Goal: Task Accomplishment & Management: Use online tool/utility

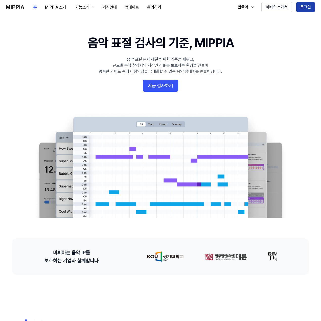
click at [301, 6] on button "로그인" at bounding box center [305, 7] width 19 height 10
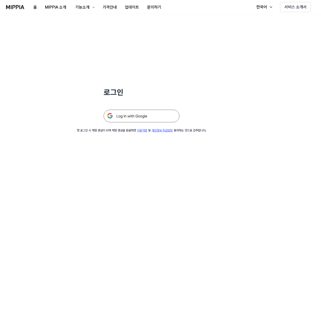
click at [144, 117] on img at bounding box center [142, 116] width 76 height 13
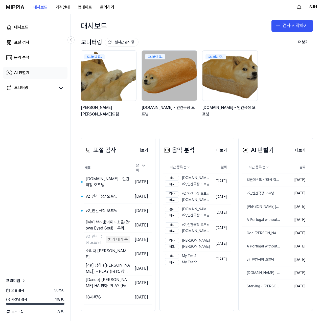
click at [32, 69] on link "AI 판별기" at bounding box center [35, 73] width 64 height 12
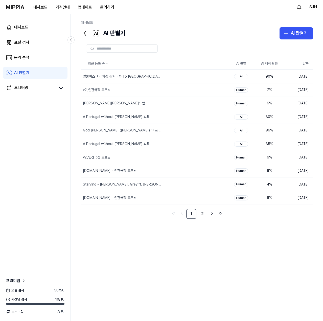
click at [279, 32] on div "AI 판별기 AI 판별기" at bounding box center [197, 33] width 232 height 12
click at [295, 34] on div "AI 판별기" at bounding box center [299, 33] width 17 height 7
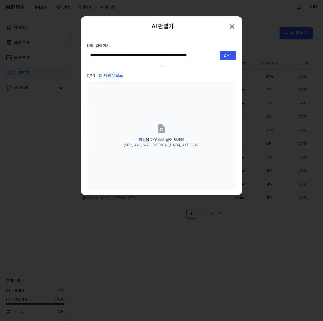
scroll to position [0, 9]
type input "**********"
click at [230, 56] on button "업로드" at bounding box center [228, 55] width 16 height 9
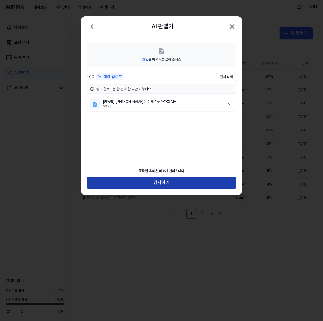
click at [166, 184] on button "검사하기" at bounding box center [161, 183] width 149 height 12
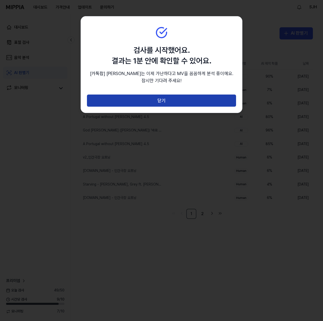
click at [154, 105] on button "닫기" at bounding box center [161, 101] width 149 height 12
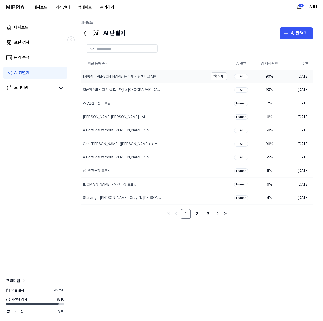
click at [188, 76] on div "[카톡팝] 카카오는 이제 가난하다고 MV" at bounding box center [144, 76] width 127 height 13
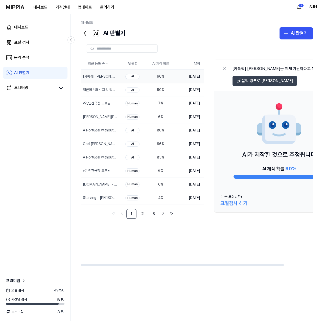
click at [258, 82] on span "음악 링크로 이동" at bounding box center [267, 81] width 51 height 6
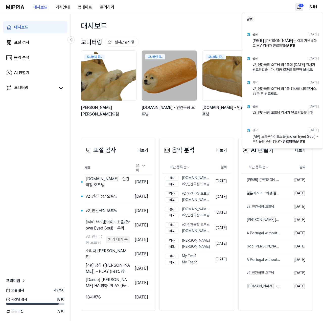
click at [301, 6] on html "대시보드 가격안내 업데이트 문의하기 1 SJH 대시보드 표절 검사 음악 분석 AI 판별기 모니터링 프리미엄 오늘 검사 49 / 50 시간당 검…" at bounding box center [161, 160] width 323 height 321
click at [282, 41] on div "[카톡팝] 카카오는 이제 가난하다고 MV 검사가 완료되었습니다!" at bounding box center [285, 43] width 66 height 10
click at [266, 43] on div "[카톡팝] 카카오는 이제 가난하다고 MV 검사가 완료되었습니다!" at bounding box center [285, 43] width 66 height 10
click at [28, 56] on div "음악 분석" at bounding box center [21, 58] width 15 height 6
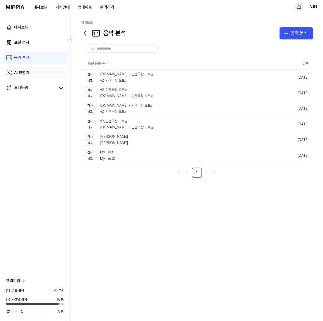
click at [39, 74] on link "AI 판별기" at bounding box center [35, 73] width 64 height 12
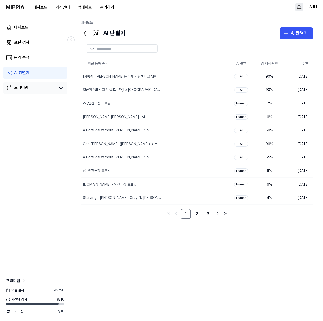
click at [34, 84] on div "모니터링" at bounding box center [35, 88] width 64 height 12
drag, startPoint x: 153, startPoint y: 79, endPoint x: 156, endPoint y: 79, distance: 2.8
click at [153, 79] on div "[카톡팝] 카카오는 이제 가난하다고 MV" at bounding box center [154, 76] width 146 height 13
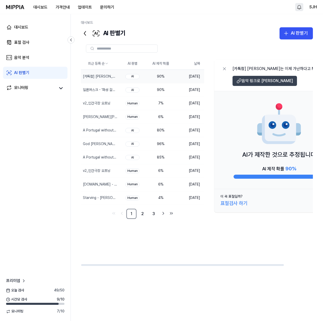
click at [241, 83] on icon at bounding box center [239, 80] width 5 height 5
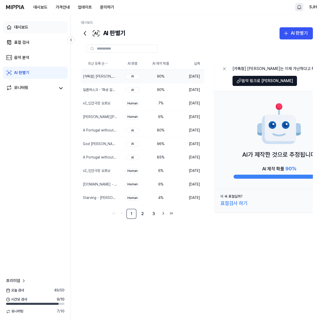
click at [29, 26] on link "대시보드" at bounding box center [35, 27] width 64 height 12
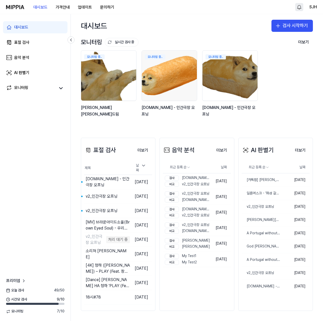
click at [159, 123] on link "모니터링 중.. y2mate.com - 인간극장 오프닝" at bounding box center [170, 86] width 57 height 72
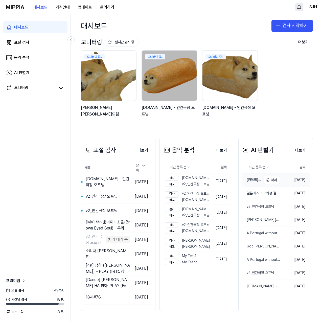
click at [255, 182] on div "[카톡팝] 카카오는 이제 가난하다고 MV" at bounding box center [251, 179] width 19 height 5
